Goal: Task Accomplishment & Management: Manage account settings

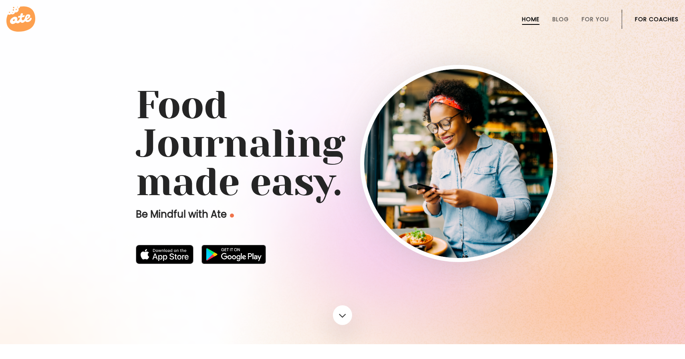
click at [643, 19] on link "For Coaches" at bounding box center [657, 19] width 44 height 6
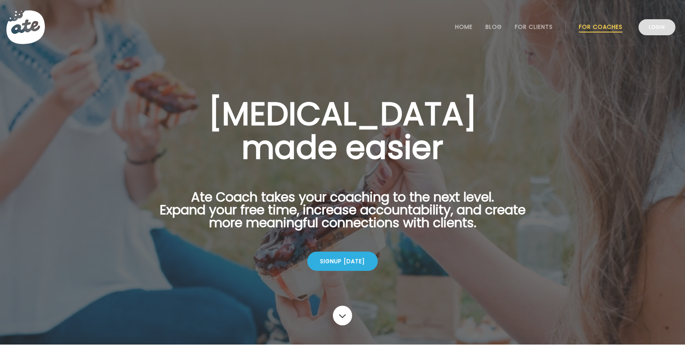
scroll to position [160, 0]
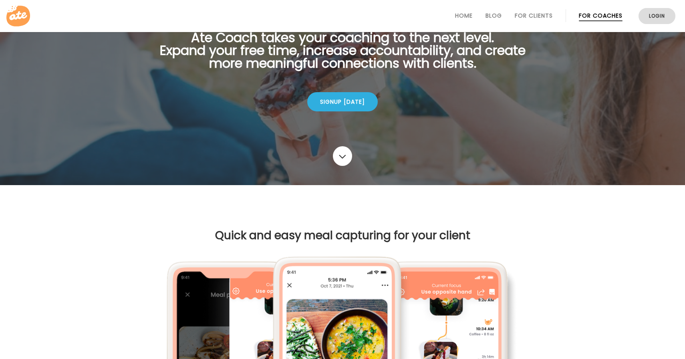
click at [649, 15] on link "Login" at bounding box center [657, 16] width 37 height 16
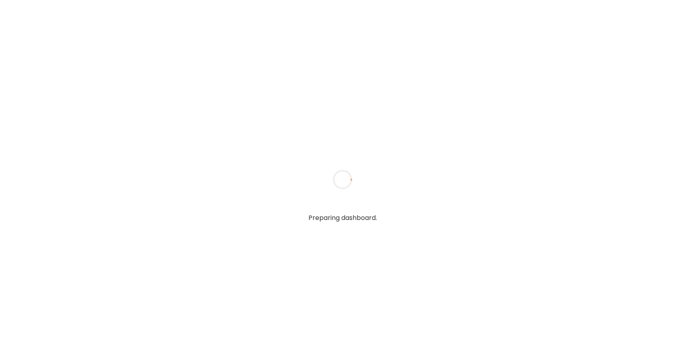
type input "**********"
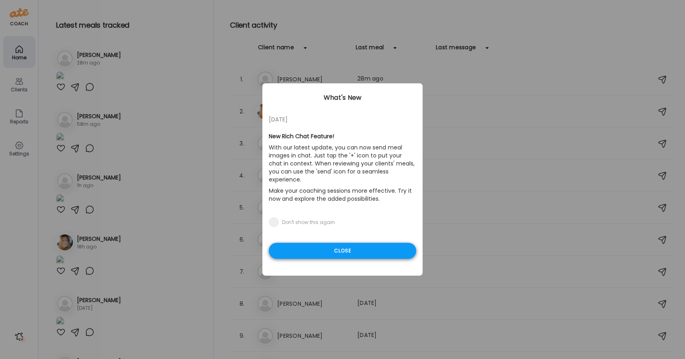
type input "**********"
click at [317, 244] on div "Close" at bounding box center [343, 251] width 148 height 16
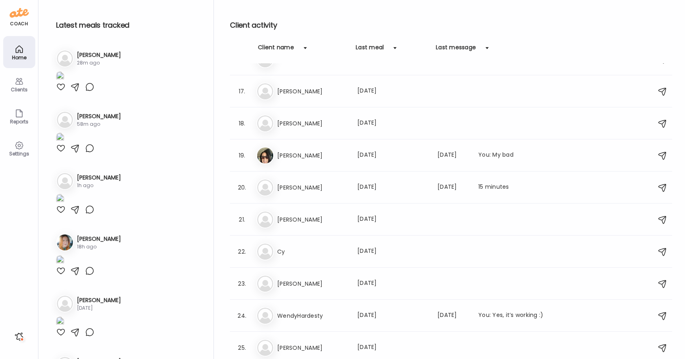
scroll to position [501, 0]
click at [79, 121] on h3 "[PERSON_NAME]" at bounding box center [99, 116] width 44 height 8
click at [85, 128] on div "58m ago" at bounding box center [99, 124] width 44 height 7
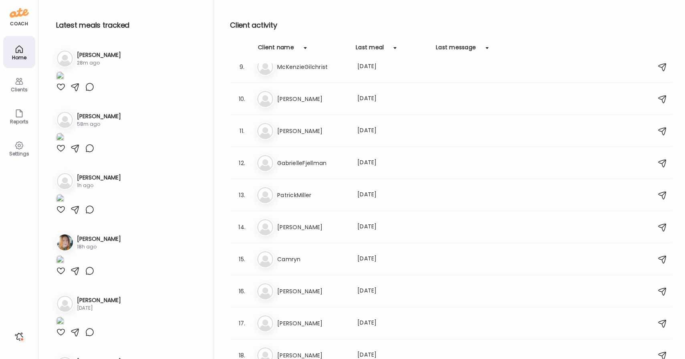
scroll to position [0, 0]
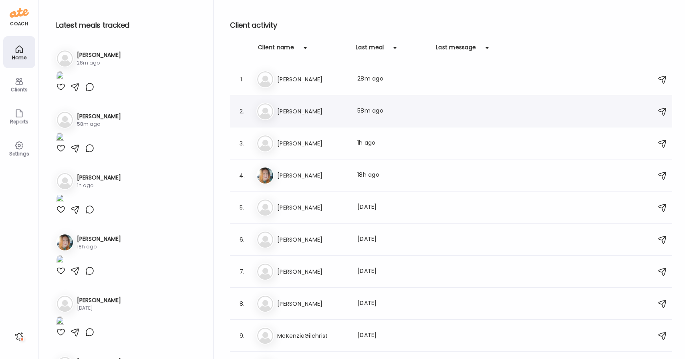
click at [285, 117] on div "Le Leslie Last meal: 58m ago" at bounding box center [453, 112] width 392 height 18
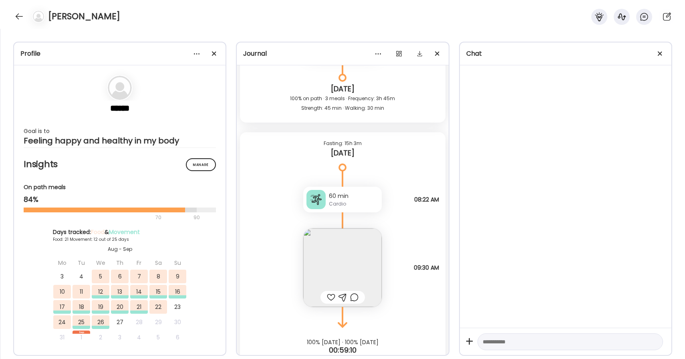
scroll to position [9606, 0]
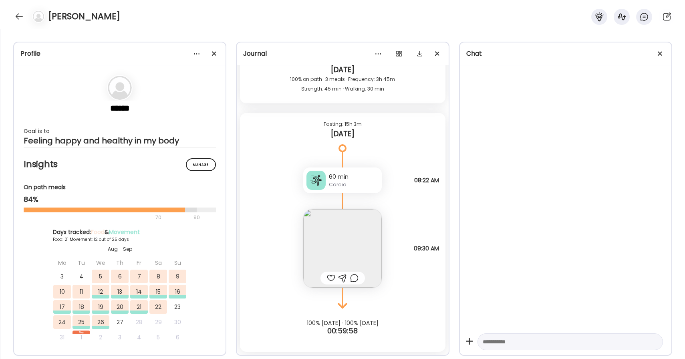
click at [333, 42] on div "Journal Wednesday - Aug 06 Ate 2, it’s a start. Questions not answered 08:40 AM…" at bounding box center [342, 199] width 213 height 314
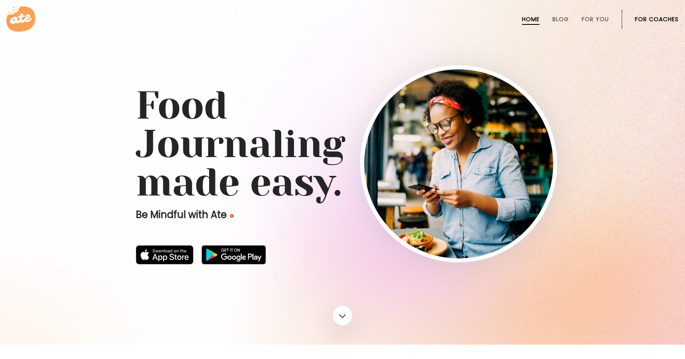
click at [647, 23] on li "For Coaches" at bounding box center [657, 19] width 44 height 19
click at [647, 20] on link "For Coaches" at bounding box center [657, 19] width 44 height 6
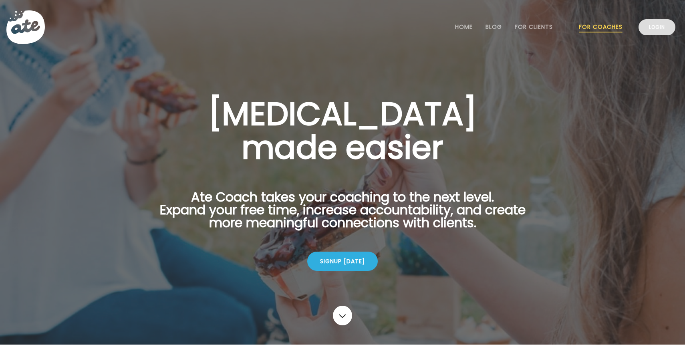
click at [648, 25] on link "Login" at bounding box center [657, 27] width 37 height 16
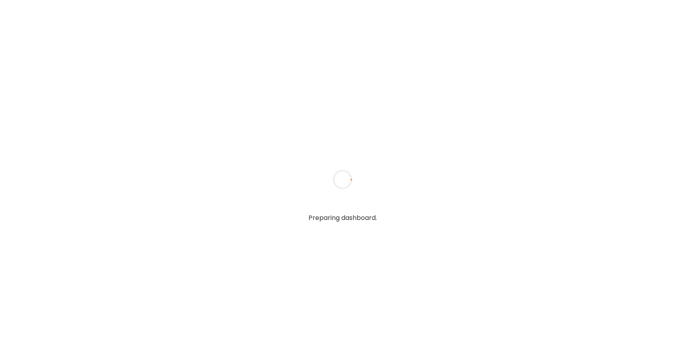
type input "**********"
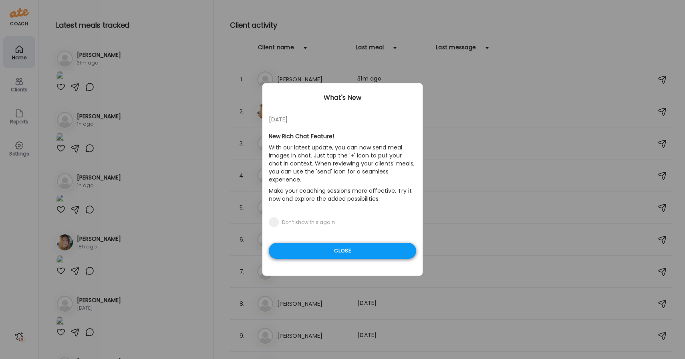
type input "**********"
click at [380, 244] on div "Close" at bounding box center [343, 251] width 148 height 16
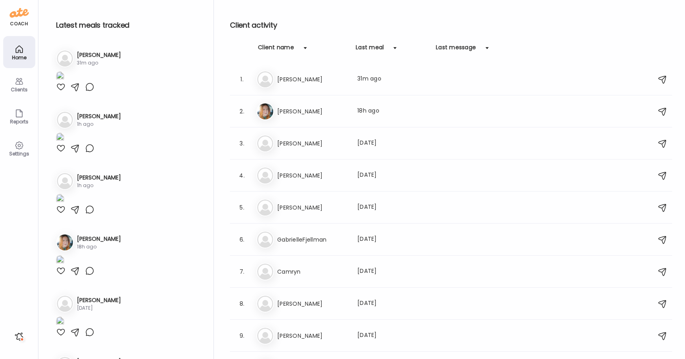
click at [84, 121] on h3 "[PERSON_NAME]" at bounding box center [99, 116] width 44 height 8
click at [72, 128] on img at bounding box center [65, 120] width 16 height 16
click at [64, 143] on img at bounding box center [60, 138] width 8 height 11
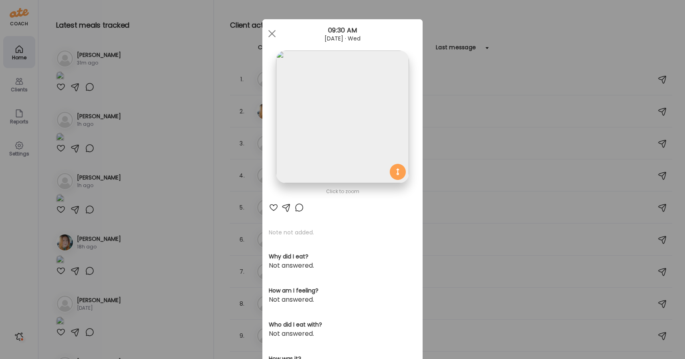
click at [271, 31] on div at bounding box center [272, 34] width 16 height 16
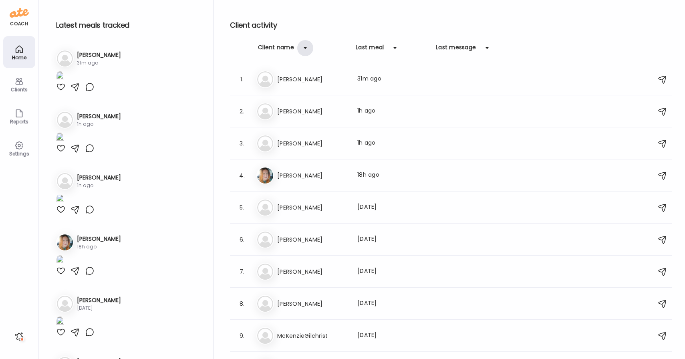
click at [306, 49] on div at bounding box center [305, 48] width 16 height 16
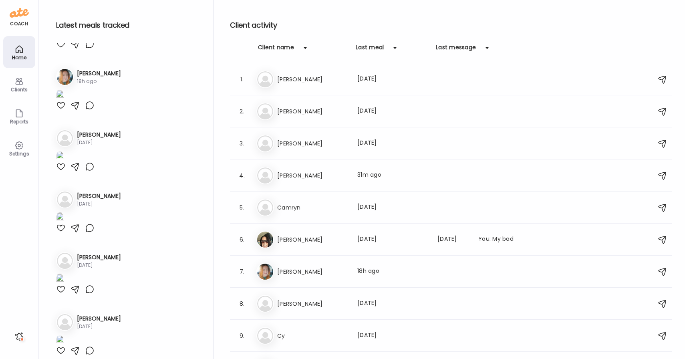
scroll to position [180, 0]
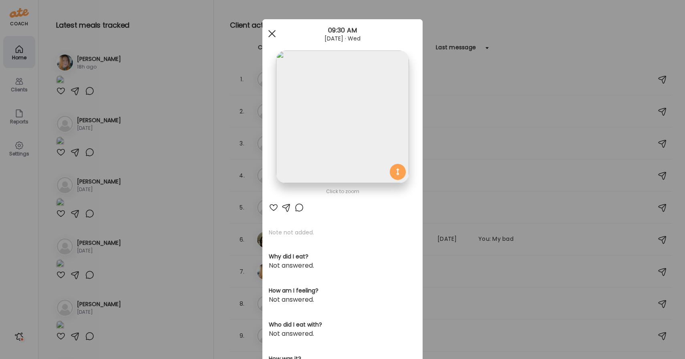
click at [270, 34] on div at bounding box center [272, 34] width 16 height 16
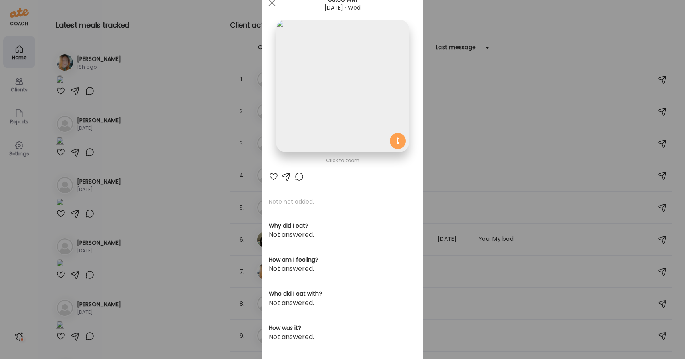
scroll to position [0, 0]
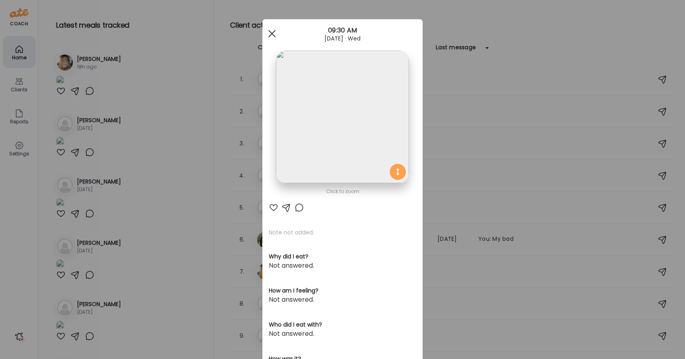
click at [273, 28] on div at bounding box center [272, 34] width 16 height 16
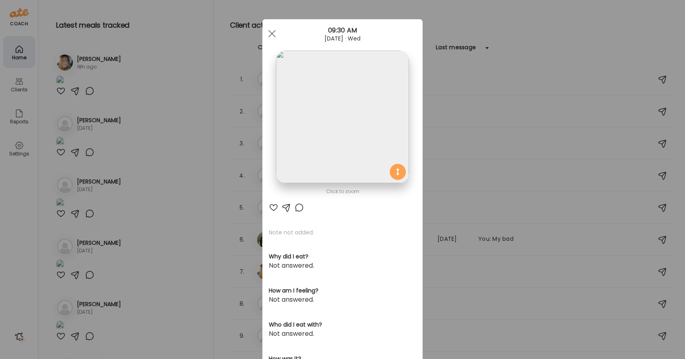
drag, startPoint x: 337, startPoint y: 82, endPoint x: 333, endPoint y: 79, distance: 4.7
click at [333, 79] on img at bounding box center [342, 117] width 133 height 133
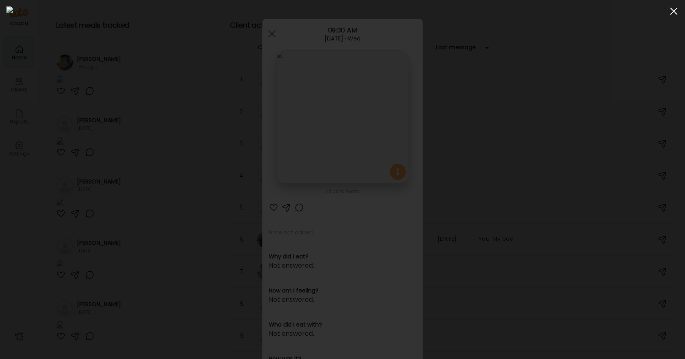
click at [674, 11] on span at bounding box center [674, 11] width 7 height 7
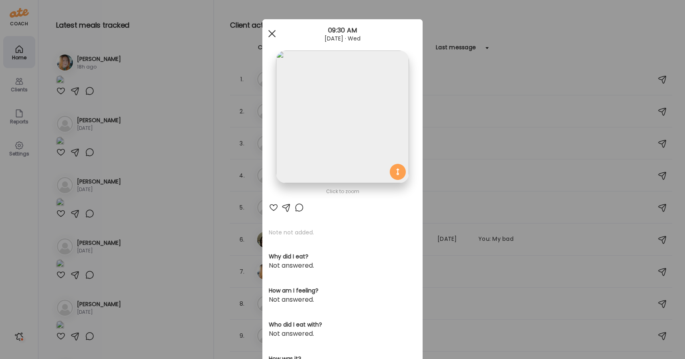
click at [269, 33] on div at bounding box center [272, 34] width 16 height 16
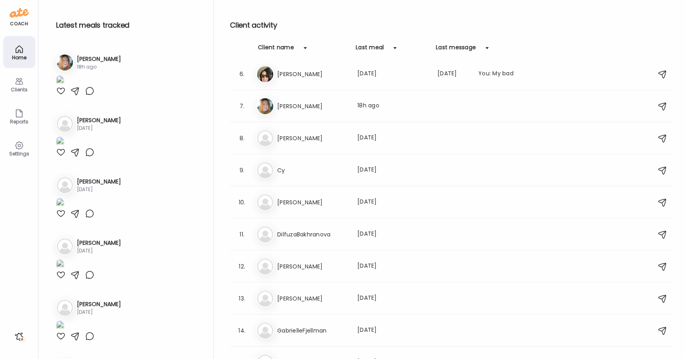
scroll to position [257, 0]
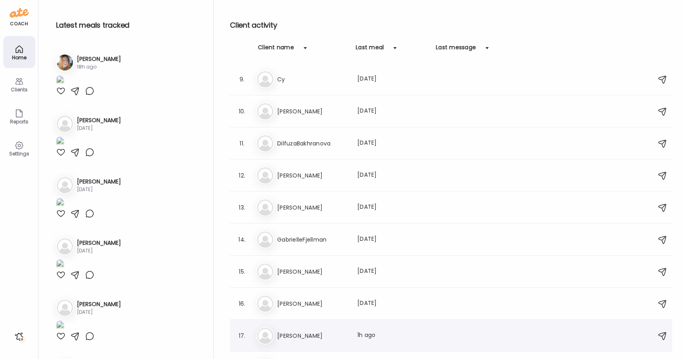
click at [265, 339] on img at bounding box center [265, 336] width 16 height 16
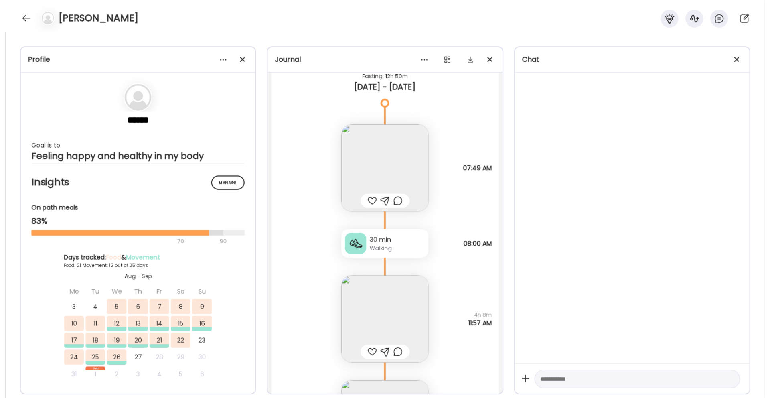
scroll to position [3592, 0]
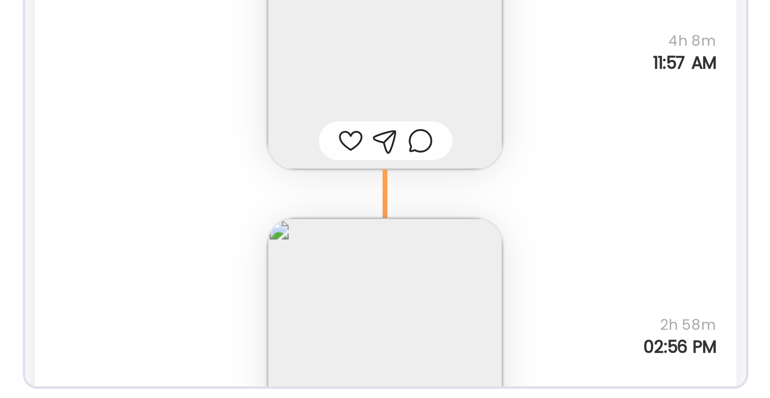
click at [295, 275] on div "Note not added Questions not answered 4h 8m 11:57 AM" at bounding box center [384, 274] width 233 height 95
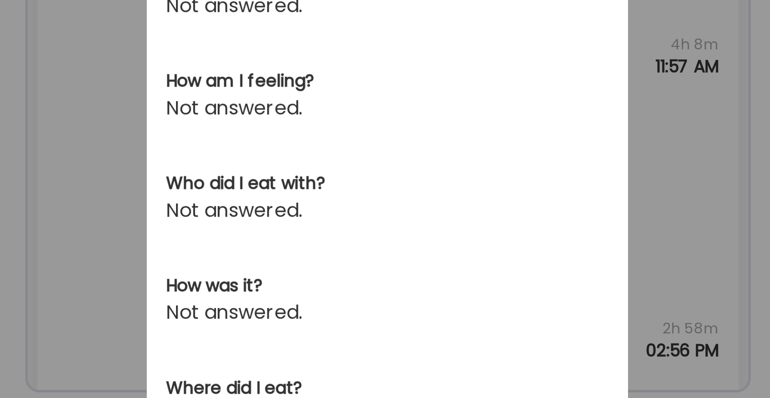
drag, startPoint x: 493, startPoint y: 294, endPoint x: 486, endPoint y: 293, distance: 6.5
click at [492, 294] on div "Ate Coach Dashboard Wahoo! It’s official Take a moment to set up your Coach Pro…" at bounding box center [385, 199] width 770 height 398
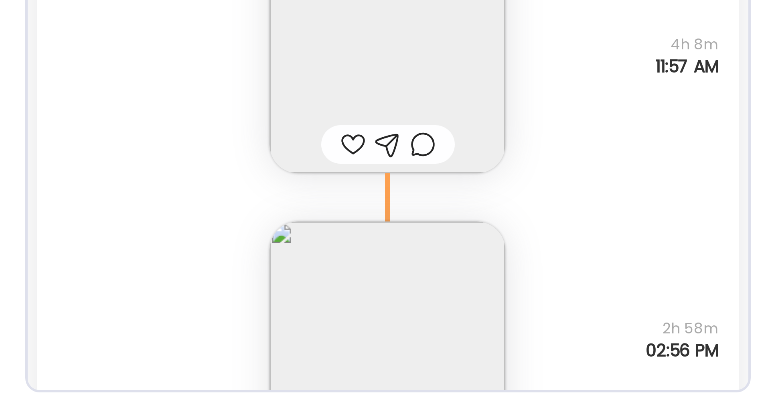
click at [310, 299] on div "Note not added Questions not answered 4h 8m 11:57 AM" at bounding box center [384, 274] width 233 height 95
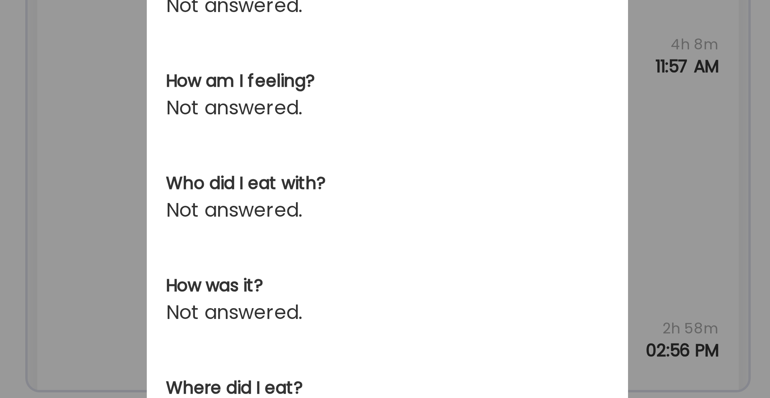
click at [291, 301] on div "Ate Coach Dashboard Wahoo! It’s official Take a moment to set up your Coach Pro…" at bounding box center [385, 199] width 770 height 398
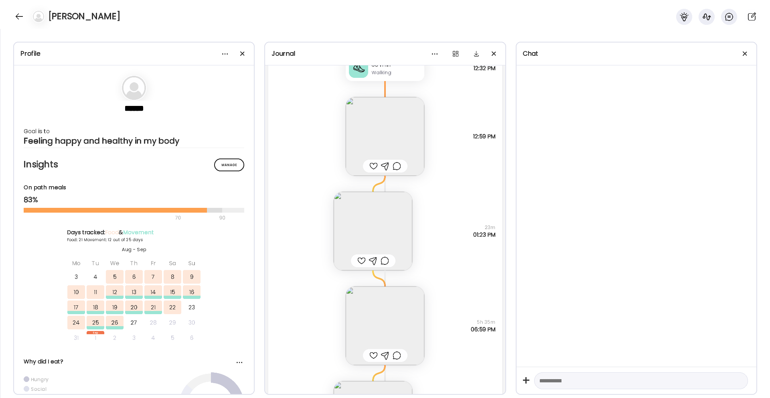
scroll to position [7896, 0]
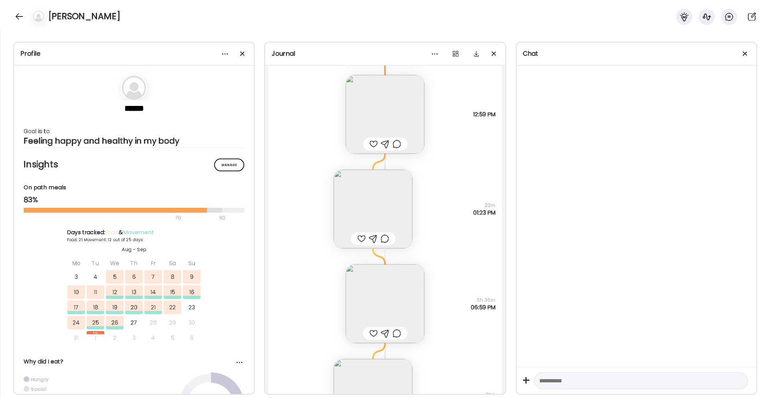
click at [456, 249] on div "Note not added Questions not answered 5h 35m 06:59 PM" at bounding box center [384, 295] width 233 height 95
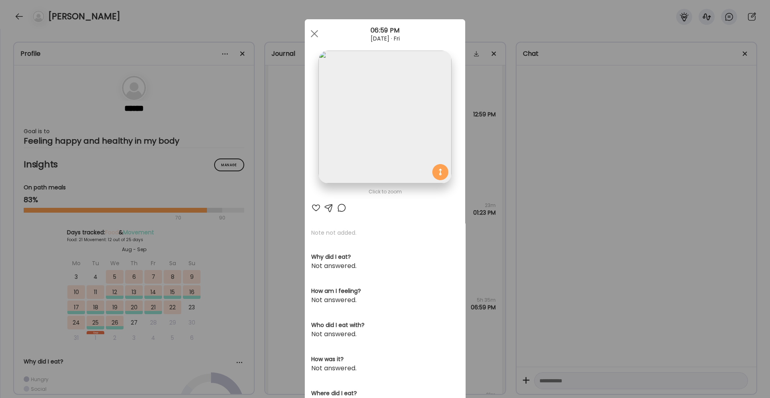
click at [685, 289] on div "Ate Coach Dashboard Wahoo! It’s official Take a moment to set up your Coach Pro…" at bounding box center [385, 199] width 770 height 398
